Goal: Task Accomplishment & Management: Manage account settings

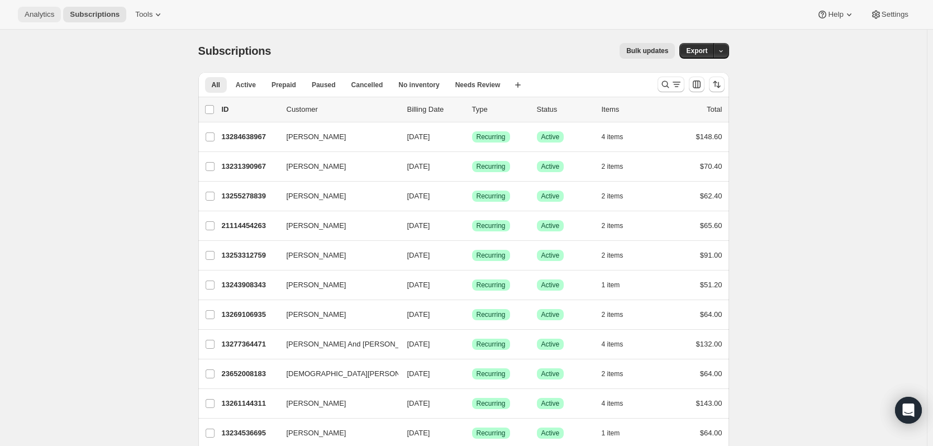
click at [44, 20] on button "Analytics" at bounding box center [39, 15] width 43 height 16
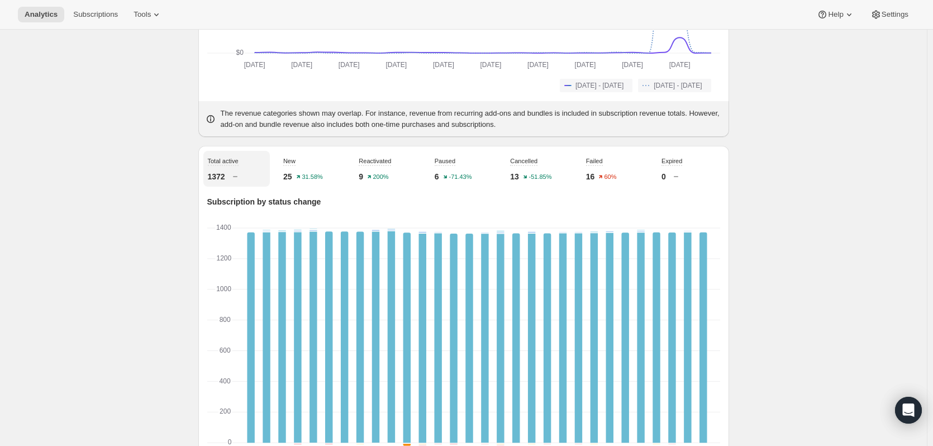
scroll to position [159, 0]
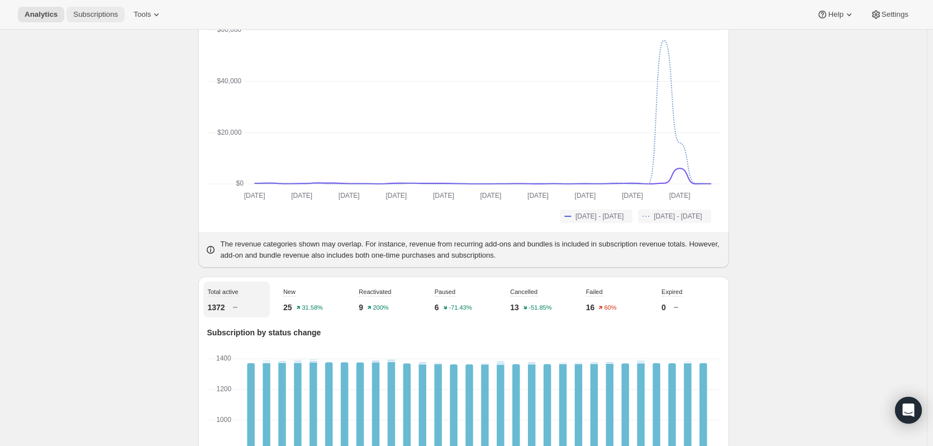
click at [94, 17] on span "Subscriptions" at bounding box center [95, 14] width 45 height 9
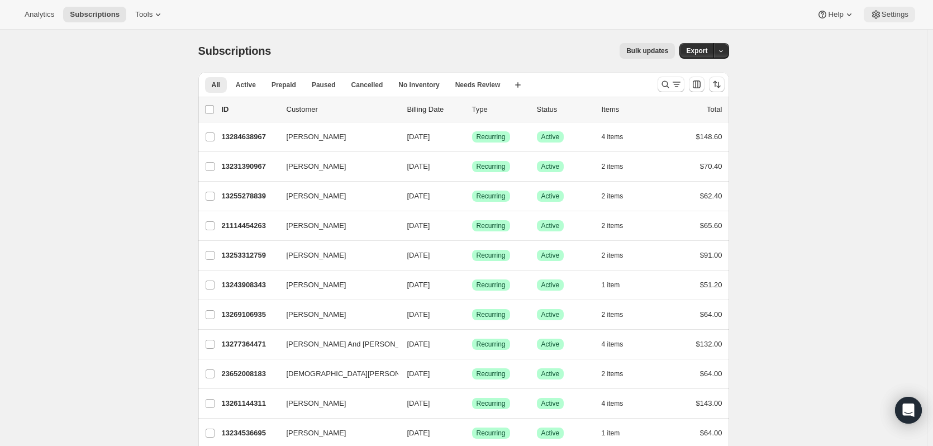
click at [885, 10] on span "Settings" at bounding box center [895, 14] width 27 height 9
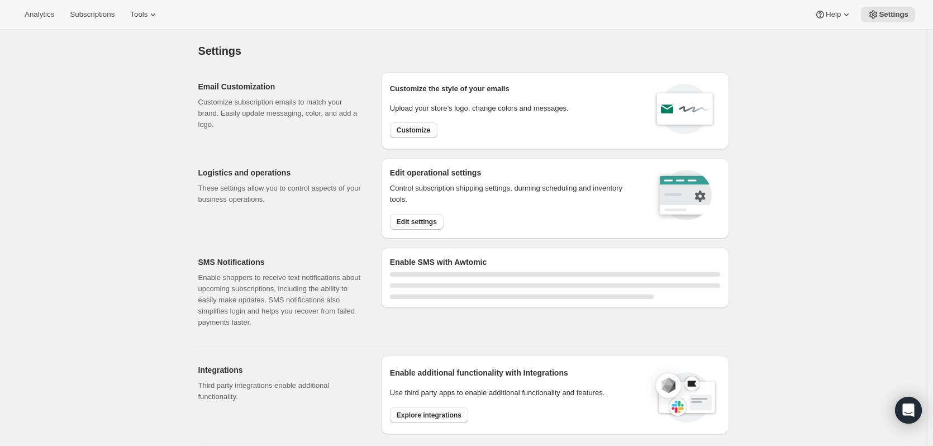
select select "22:00"
select select "09:00"
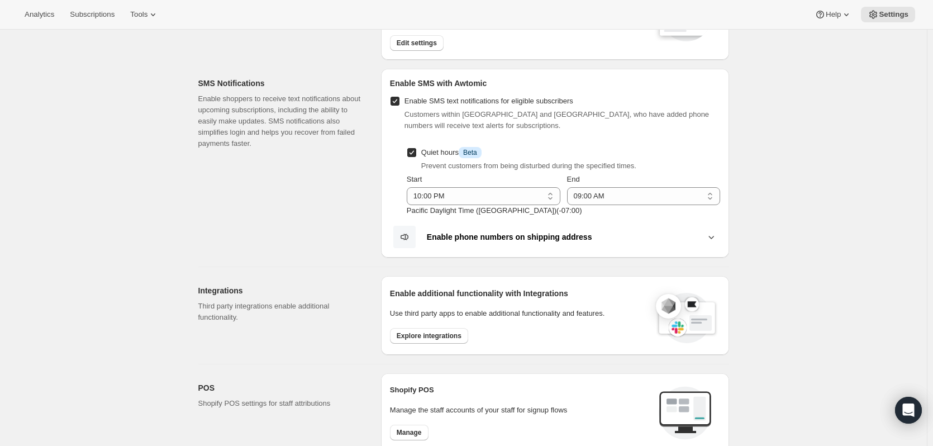
scroll to position [178, 0]
click at [101, 17] on span "Subscriptions" at bounding box center [92, 14] width 45 height 9
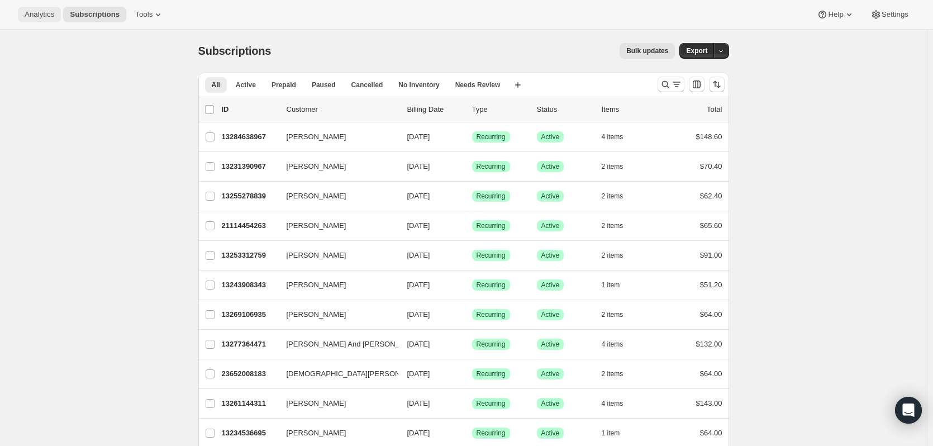
click at [27, 15] on span "Analytics" at bounding box center [40, 14] width 30 height 9
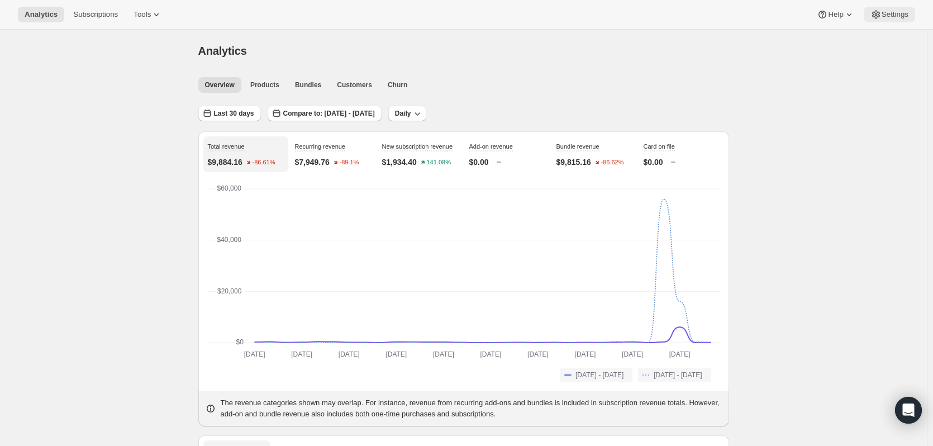
click at [902, 9] on button "Settings" at bounding box center [889, 15] width 51 height 16
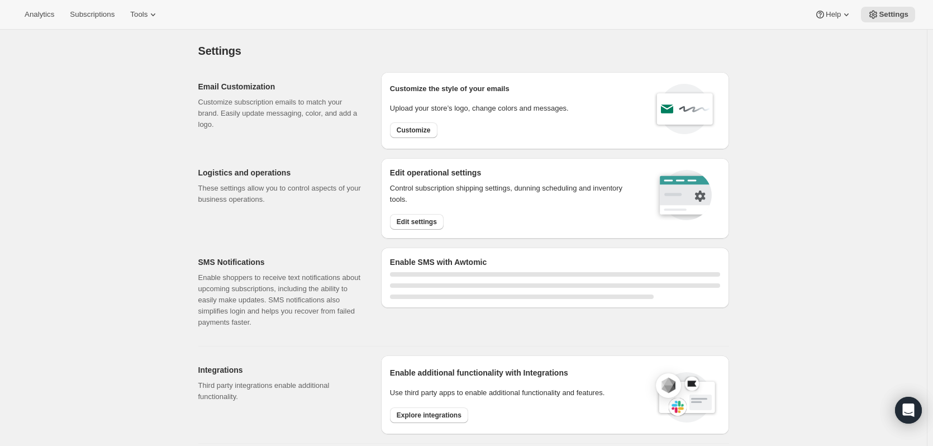
select select "22:00"
select select "09:00"
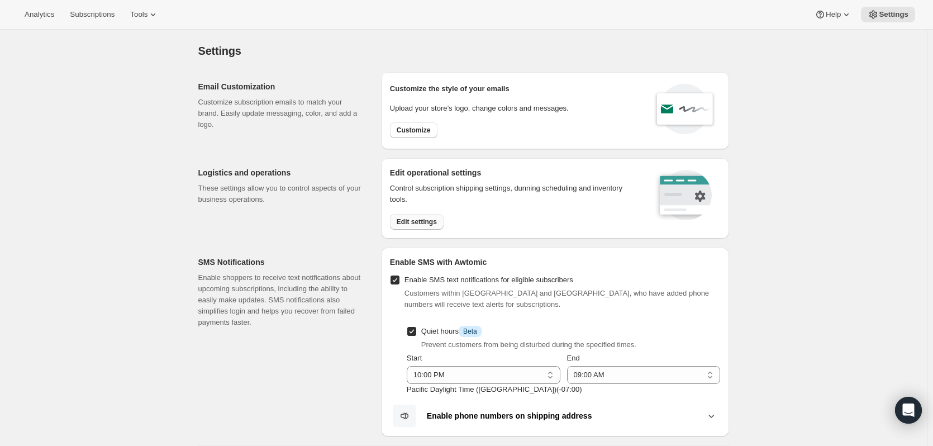
click at [428, 222] on span "Edit settings" at bounding box center [417, 221] width 40 height 9
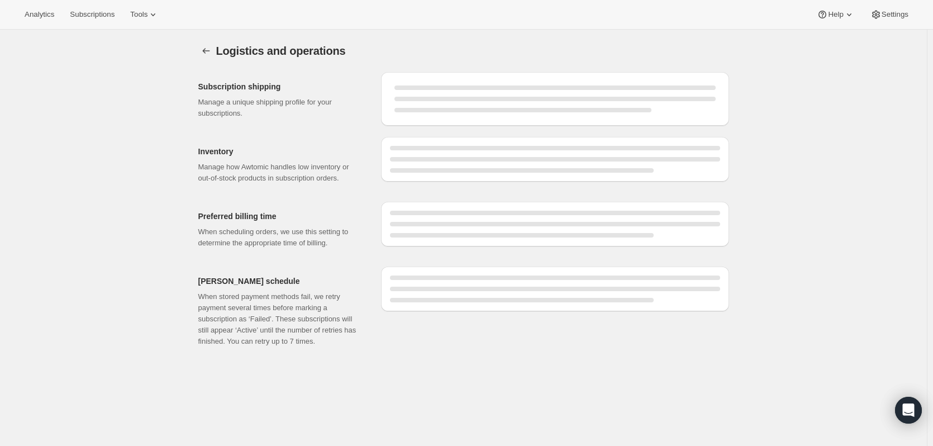
select select "03:00"
select select "PM"
select select "DAY"
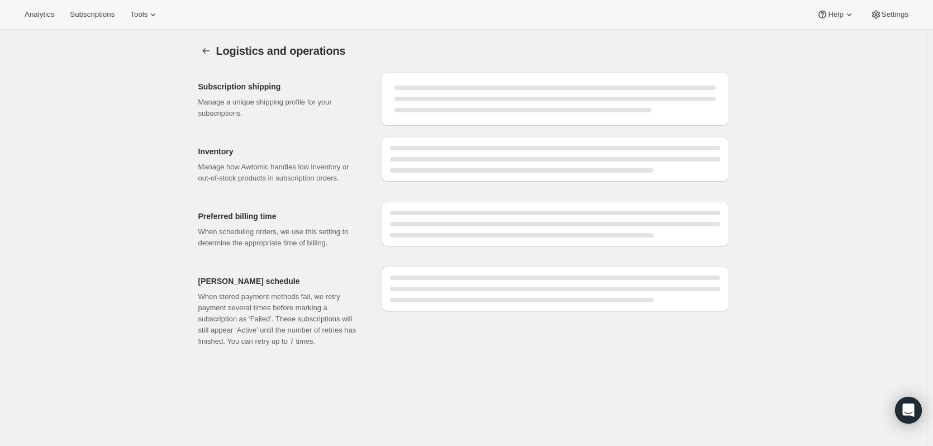
select select "DAY"
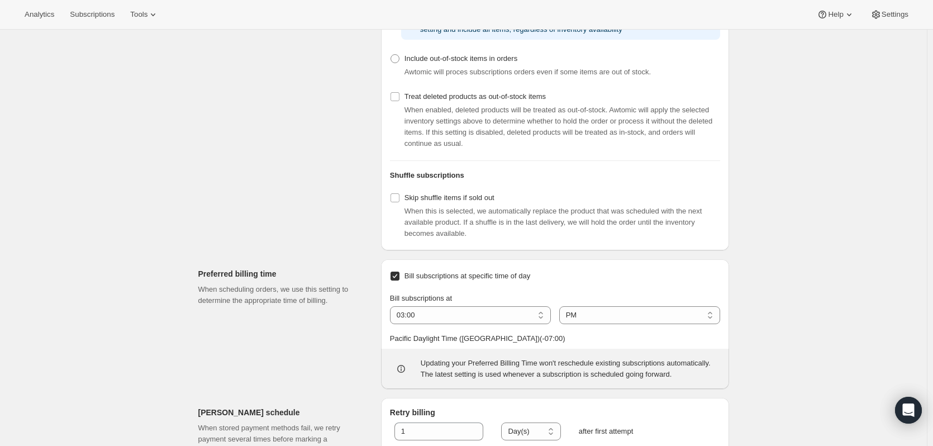
scroll to position [494, 0]
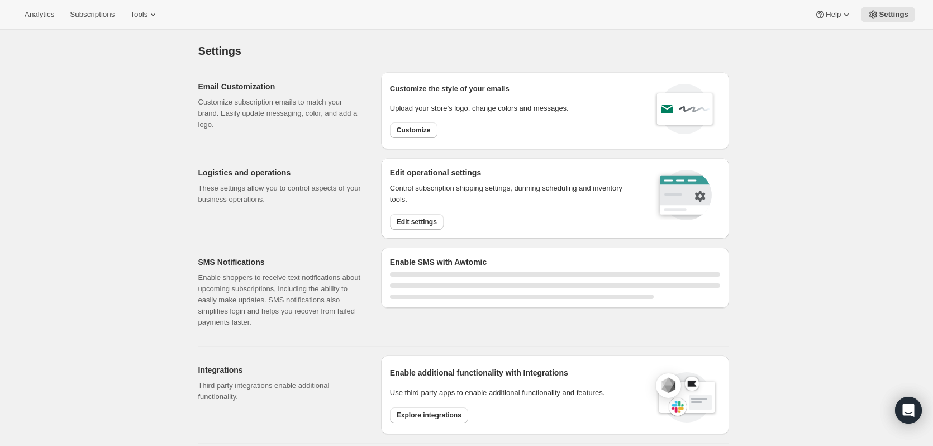
select select "22:00"
select select "09:00"
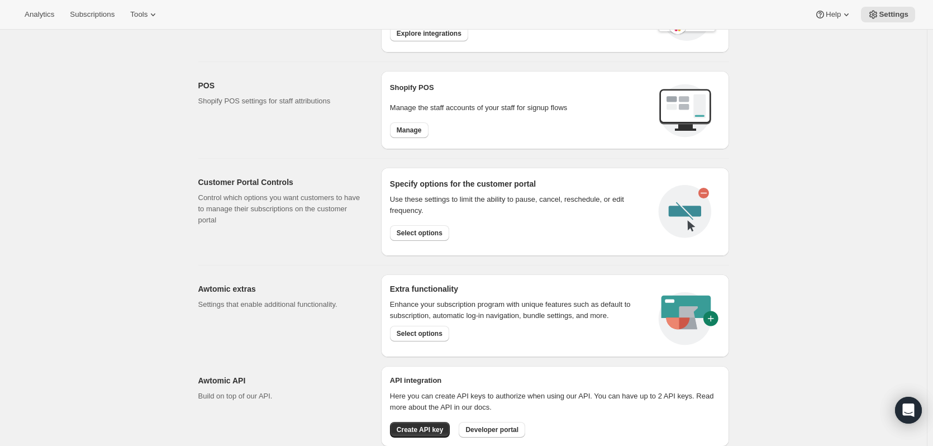
scroll to position [513, 0]
